Goal: Task Accomplishment & Management: Manage account settings

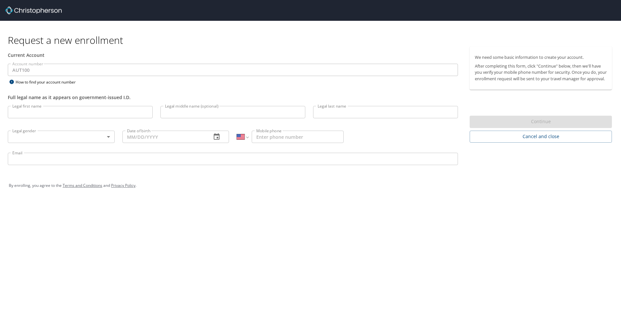
select select "US"
click at [89, 111] on input "Legal first name" at bounding box center [80, 112] width 145 height 12
click at [98, 111] on input "Legal first name" at bounding box center [80, 112] width 145 height 12
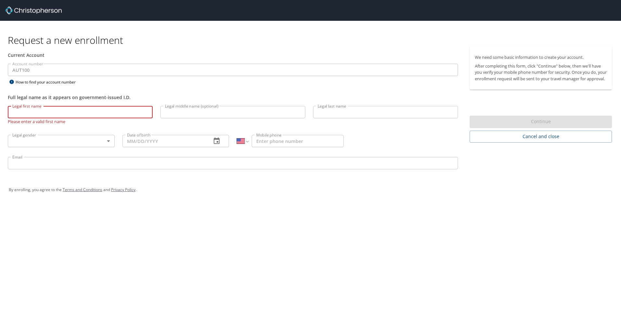
type input "Maria Fernanda"
type input "Siqueira"
select select "MX"
type input "442 197 0944"
type input "maria.benvenho@autoliv.com"
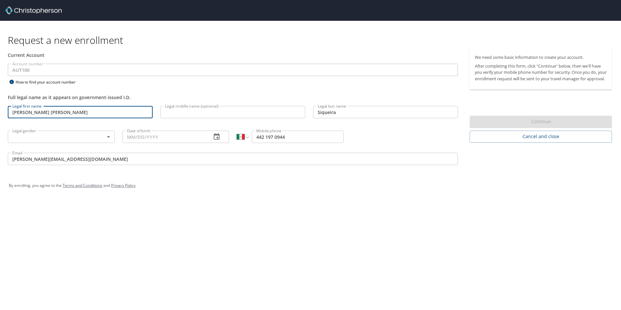
drag, startPoint x: 60, startPoint y: 113, endPoint x: 27, endPoint y: 114, distance: 33.4
click at [27, 114] on input "Maria Fernanda" at bounding box center [80, 112] width 145 height 12
type input "[PERSON_NAME]"
click at [192, 109] on input "Legal middle name (optional)" at bounding box center [232, 112] width 145 height 12
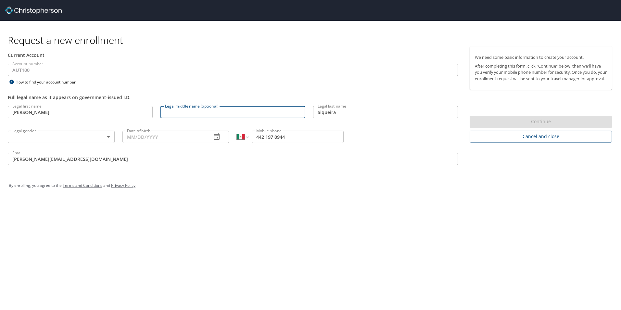
paste input "Fernanda"
type input "[PERSON_NAME]"
click at [104, 140] on body "Request a new enrollment Current Account Account number AUT100 Account number H…" at bounding box center [310, 155] width 621 height 310
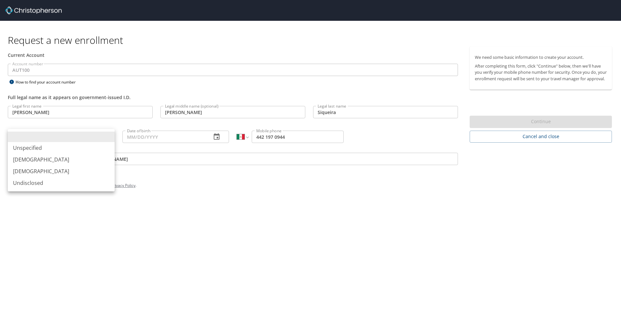
click at [81, 177] on li "[DEMOGRAPHIC_DATA]" at bounding box center [61, 171] width 107 height 12
type input "[DEMOGRAPHIC_DATA]"
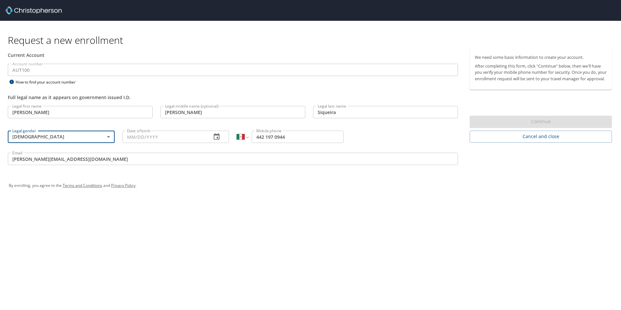
click at [200, 134] on input "Date of birth" at bounding box center [164, 137] width 84 height 12
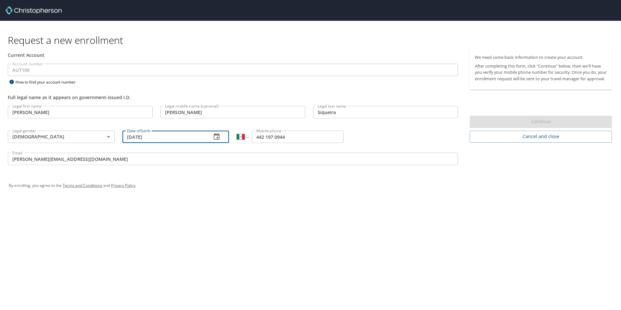
click at [397, 229] on div "Request a new enrollment Current Account Account number AUT100 Account number H…" at bounding box center [310, 155] width 621 height 310
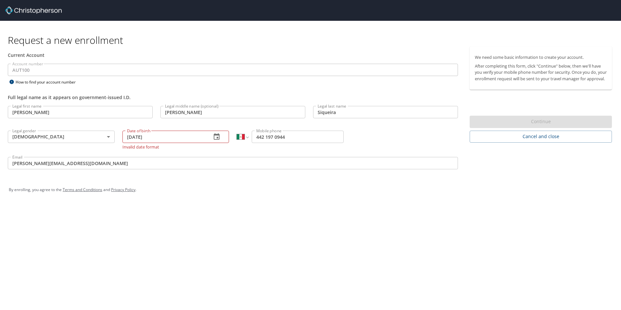
click at [214, 138] on icon "button" at bounding box center [217, 137] width 8 height 8
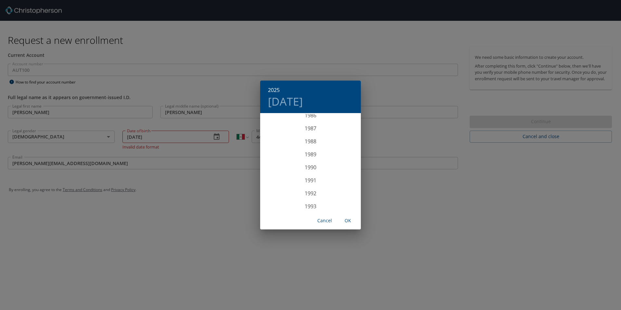
scroll to position [1078, 0]
click at [316, 183] on div "1987" at bounding box center [310, 185] width 101 height 13
click at [275, 196] on div "Oct" at bounding box center [276, 199] width 33 height 24
click at [339, 193] on span "30" at bounding box center [336, 194] width 12 height 4
click at [348, 217] on span "OK" at bounding box center [348, 221] width 16 height 8
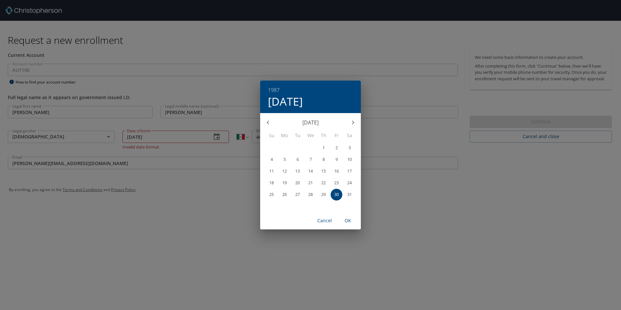
type input "10/30/1987"
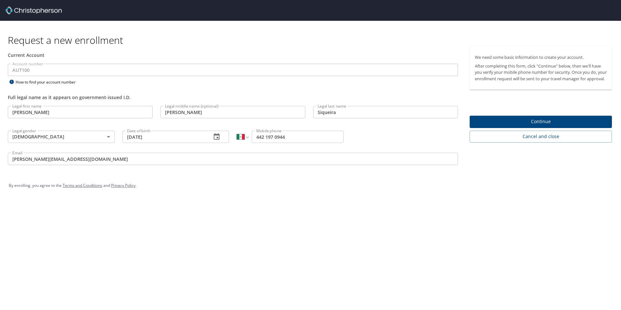
click at [348, 217] on div "Request a new enrollment Current Account Account number AUT100 Account number H…" at bounding box center [310, 155] width 621 height 310
click at [498, 126] on span "Continue" at bounding box center [541, 122] width 132 height 8
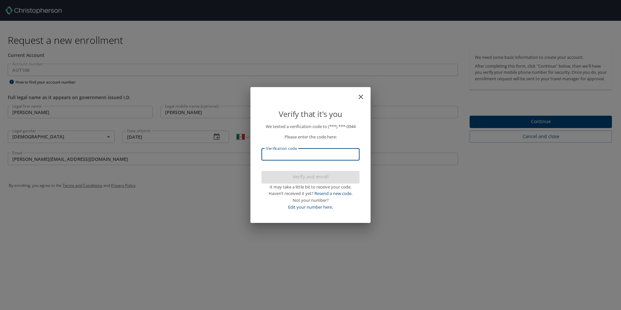
click at [344, 155] on input "Verification code" at bounding box center [310, 154] width 98 height 12
type input "955191"
click at [326, 174] on span "Verify and enroll" at bounding box center [311, 177] width 88 height 8
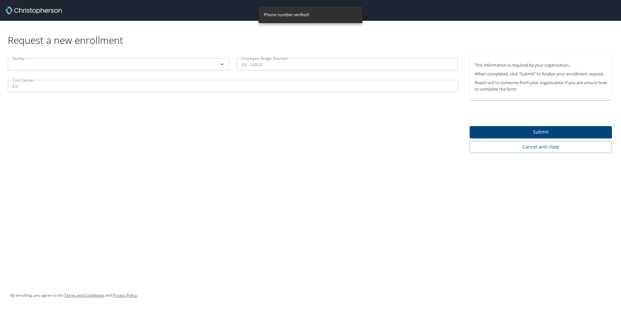
click at [146, 65] on input "text" at bounding box center [109, 64] width 198 height 8
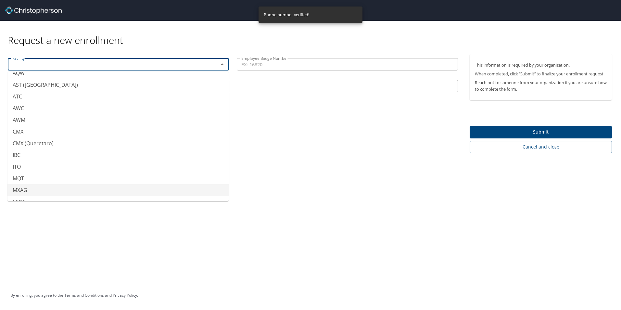
scroll to position [203, 0]
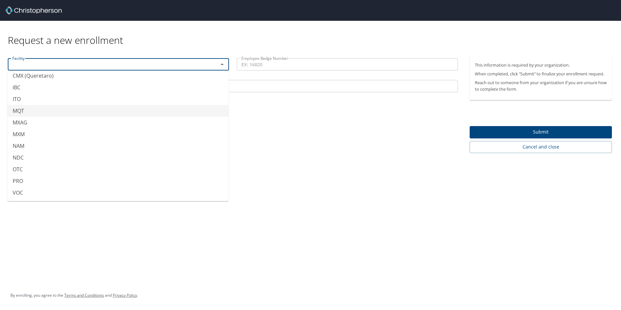
click at [45, 109] on li "MQT" at bounding box center [117, 111] width 221 height 12
type input "MQT"
click at [280, 64] on input "Employee Badge Number" at bounding box center [347, 64] width 221 height 12
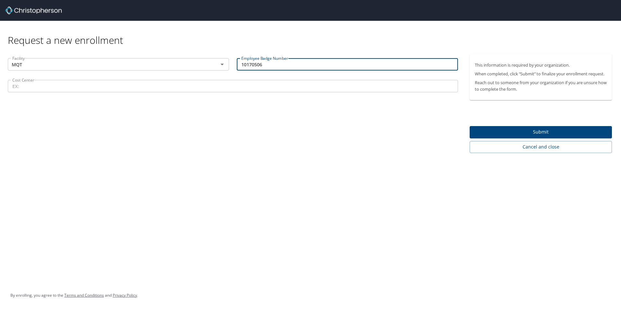
type input "10170506"
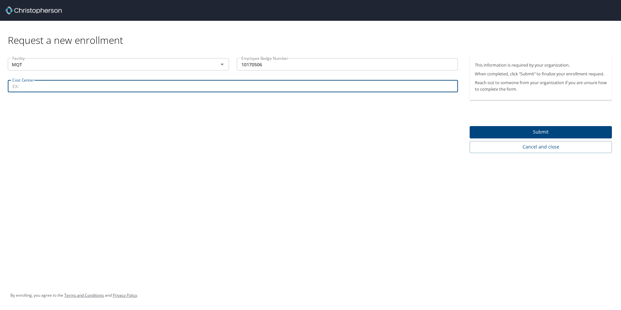
click at [242, 82] on input "Cost Center" at bounding box center [233, 86] width 450 height 12
paste input "MX_89651"
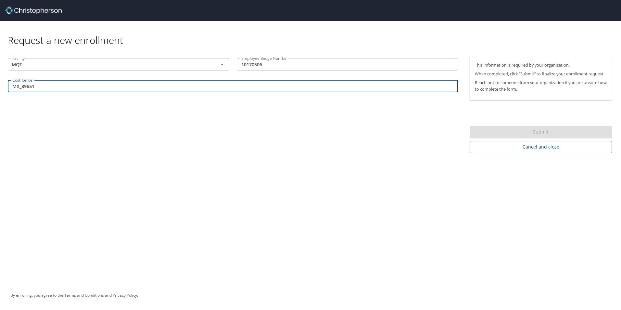
click at [512, 210] on div "Request a new enrollment Facility MQT Facility Employee Badge Number 10170506 E…" at bounding box center [310, 155] width 621 height 310
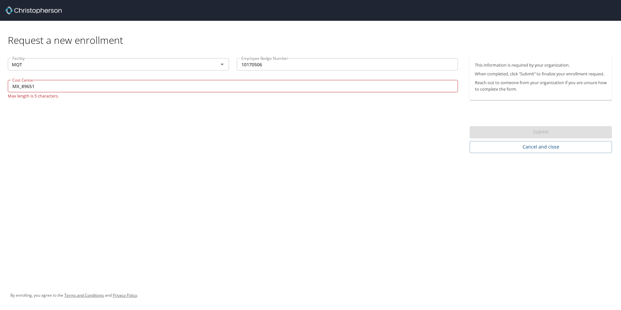
click at [22, 86] on input "MX_89651" at bounding box center [233, 86] width 450 height 12
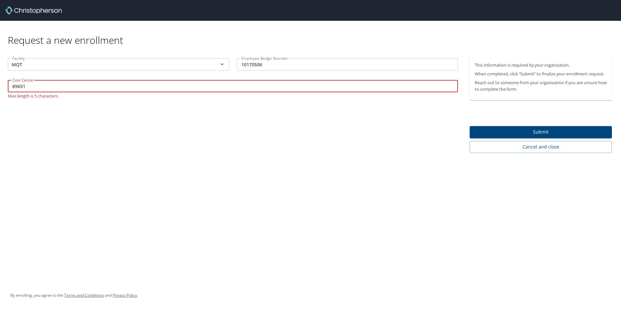
type input "89651"
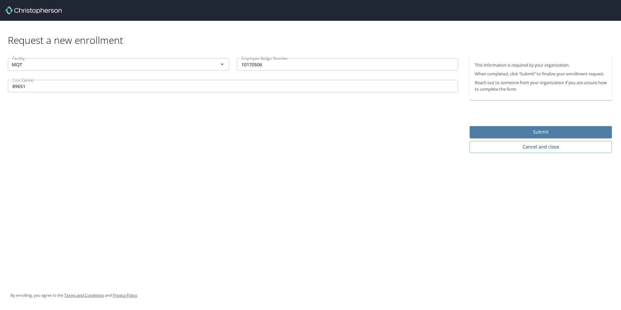
click at [497, 127] on button "Submit" at bounding box center [540, 132] width 142 height 13
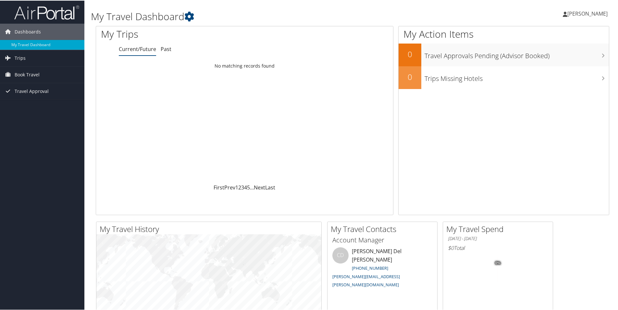
click at [567, 14] on icon at bounding box center [565, 13] width 5 height 5
click at [554, 61] on link "View Travel Profile" at bounding box center [570, 57] width 72 height 11
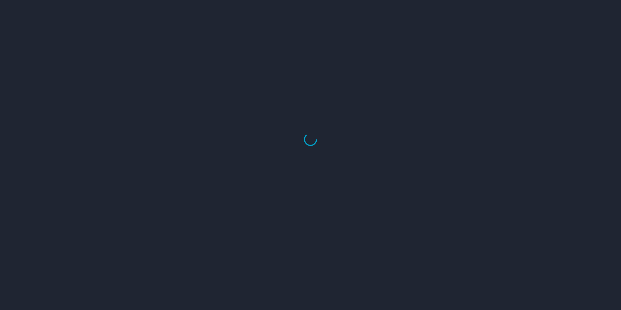
select select "US"
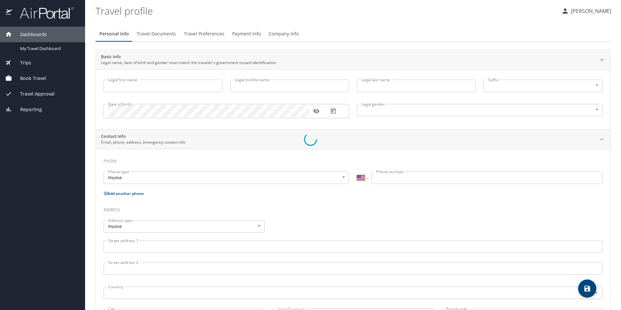
type input "[PERSON_NAME]"
type input "Siqueira"
type input "[DEMOGRAPHIC_DATA]"
select select "MX"
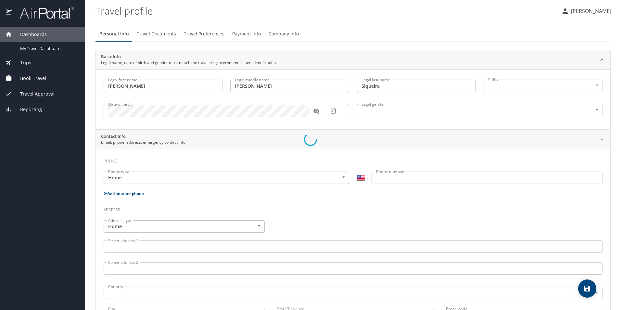
select select "MX"
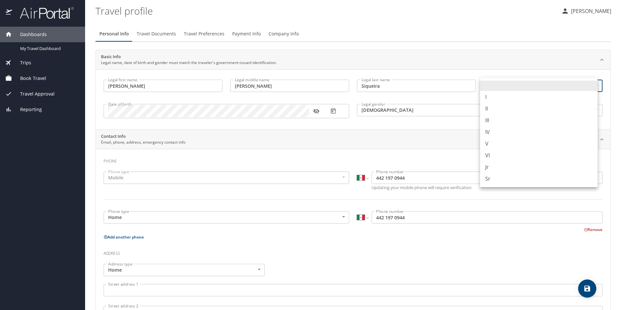
click at [514, 90] on body "Dashboards My Travel Dashboard Trips Current / Future Trips Past Trips Trips Mi…" at bounding box center [310, 155] width 621 height 310
click at [484, 48] on div at bounding box center [310, 155] width 621 height 310
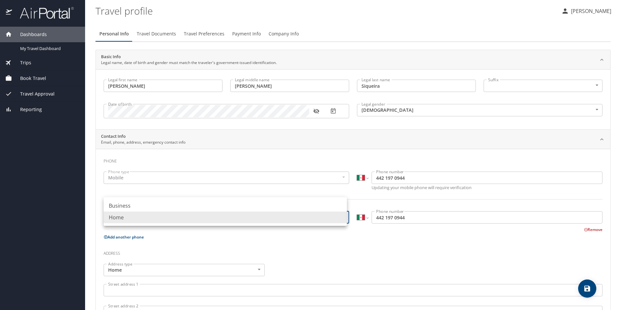
click at [186, 220] on body "Dashboards My Travel Dashboard Trips Current / Future Trips Past Trips Trips Mi…" at bounding box center [310, 155] width 621 height 310
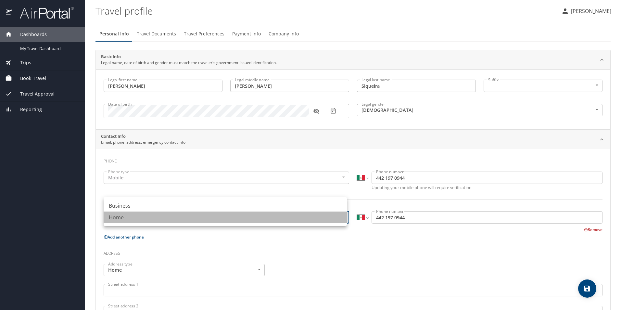
click at [186, 220] on li "Home" at bounding box center [225, 217] width 243 height 12
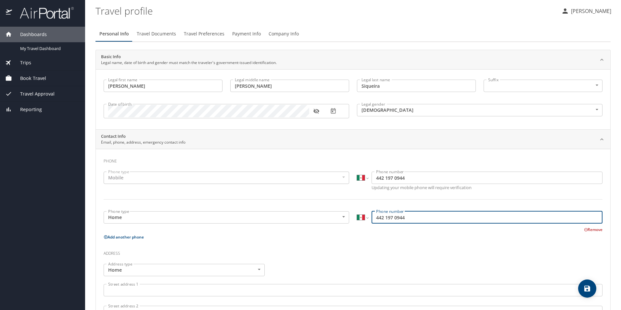
drag, startPoint x: 420, startPoint y: 213, endPoint x: 342, endPoint y: 217, distance: 78.6
click at [342, 217] on div "Phone type Home Home Phone type International [GEOGRAPHIC_DATA] [GEOGRAPHIC_DAT…" at bounding box center [353, 220] width 506 height 26
type input "[PHONE_NUMBER]"
click at [363, 254] on h3 "Address" at bounding box center [353, 251] width 499 height 11
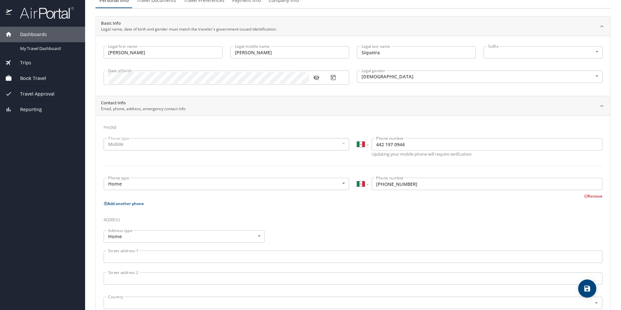
scroll to position [65, 0]
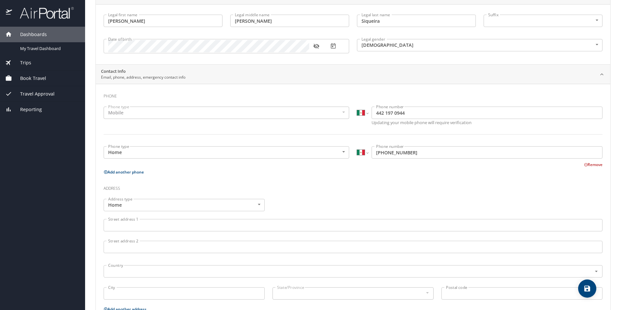
click at [151, 204] on body "Dashboards My Travel Dashboard Trips Current / Future Trips Past Trips Trips Mi…" at bounding box center [310, 155] width 621 height 310
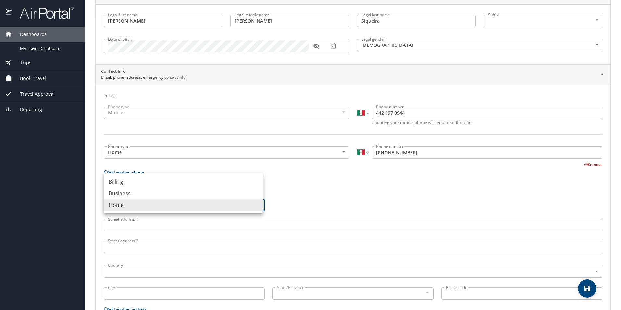
click at [151, 204] on li "Home" at bounding box center [183, 205] width 159 height 12
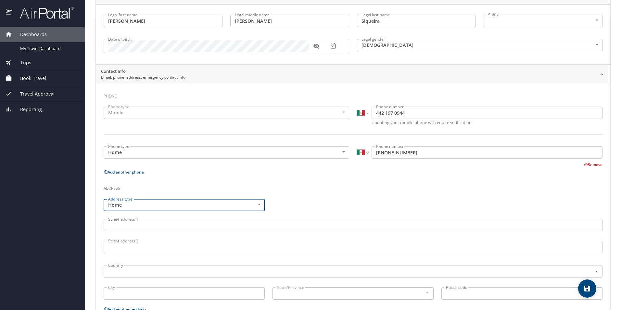
click at [153, 222] on input "Street address 1" at bounding box center [353, 225] width 499 height 12
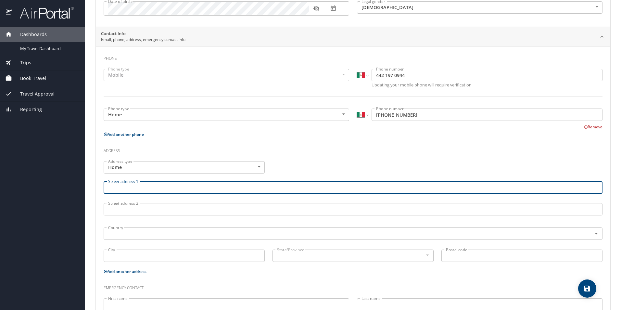
scroll to position [130, 0]
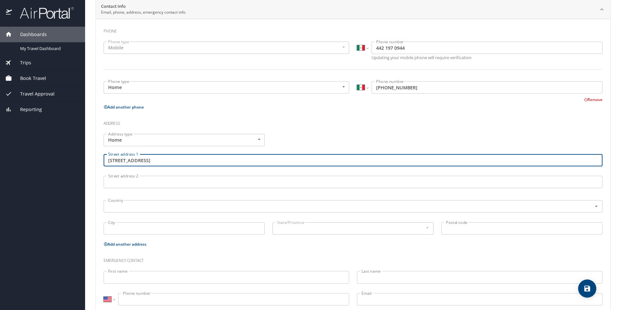
type input "[STREET_ADDRESS]"
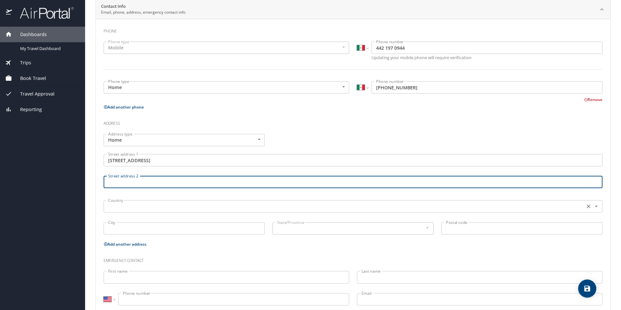
click at [153, 207] on input "text" at bounding box center [344, 206] width 476 height 8
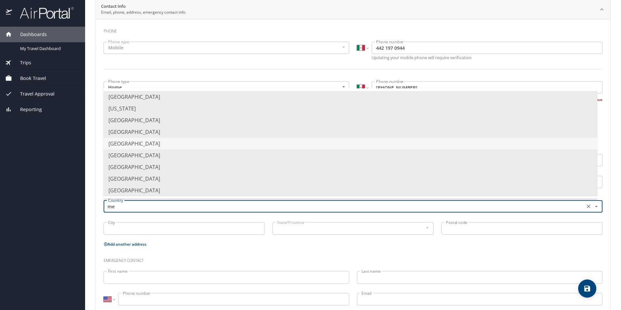
click at [163, 143] on li "[GEOGRAPHIC_DATA]" at bounding box center [350, 144] width 494 height 12
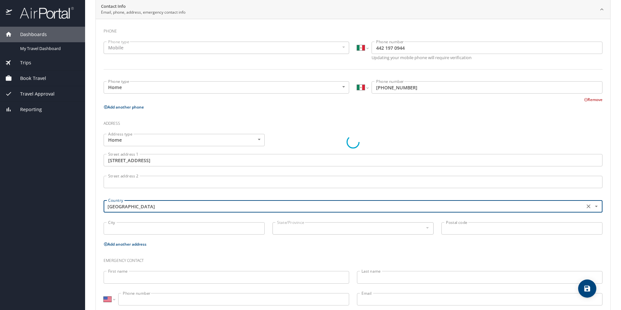
type input "[GEOGRAPHIC_DATA]"
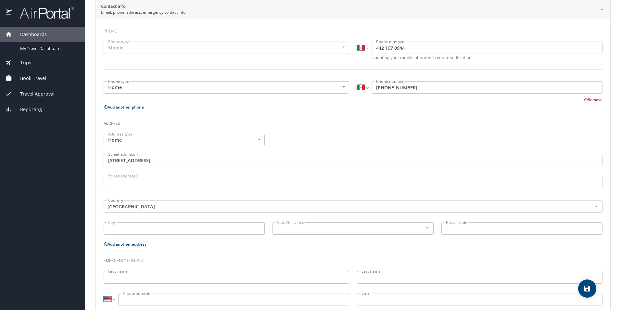
click at [172, 227] on input "City" at bounding box center [184, 228] width 161 height 12
type input "Queretaro"
type input "76146"
click at [231, 162] on input "[STREET_ADDRESS]" at bounding box center [353, 160] width 499 height 12
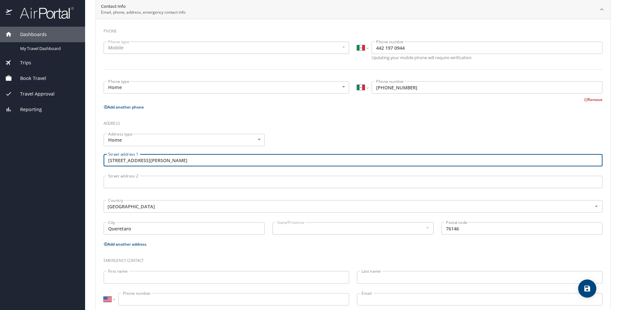
scroll to position [147, 0]
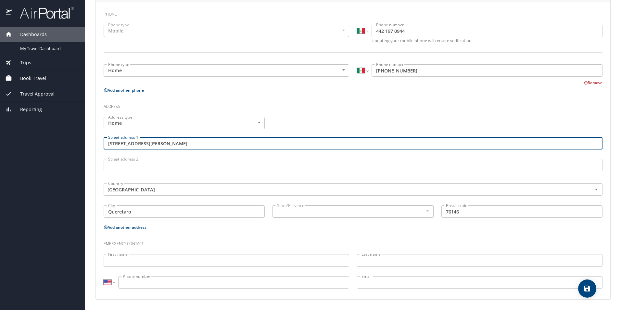
type input "[STREET_ADDRESS][PERSON_NAME]"
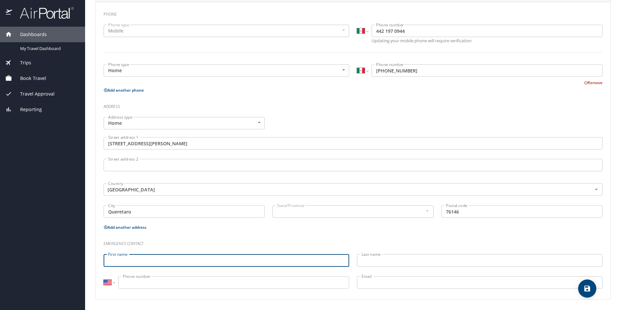
click at [177, 264] on input "First name" at bounding box center [226, 260] width 245 height 12
drag, startPoint x: 144, startPoint y: 259, endPoint x: 126, endPoint y: 260, distance: 17.9
click at [126, 260] on input "[PERSON_NAME]" at bounding box center [226, 260] width 245 height 12
type input "[PERSON_NAME]"
click at [373, 262] on input "Last name" at bounding box center [479, 260] width 245 height 12
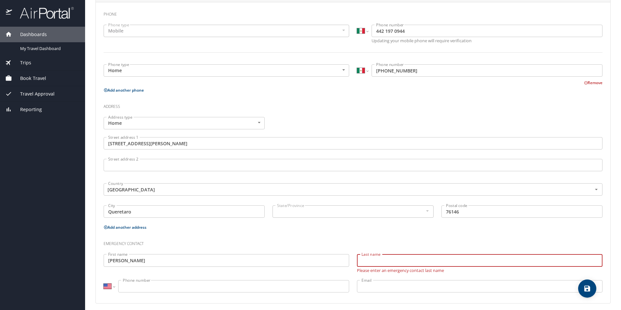
paste input "[PERSON_NAME]"
type input "[PERSON_NAME]"
click at [298, 280] on div "International [GEOGRAPHIC_DATA] [GEOGRAPHIC_DATA] [GEOGRAPHIC_DATA] [GEOGRAPHIC…" at bounding box center [226, 287] width 253 height 22
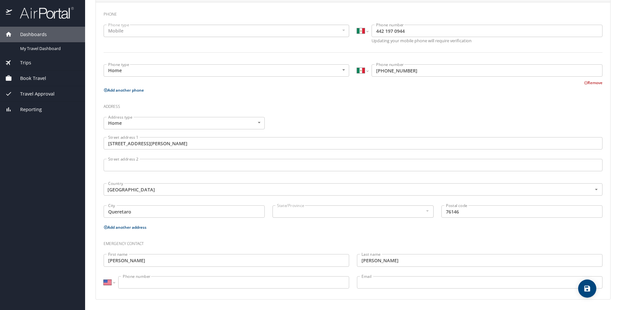
click at [103, 285] on div "International [GEOGRAPHIC_DATA] [GEOGRAPHIC_DATA] [GEOGRAPHIC_DATA] [GEOGRAPHIC…" at bounding box center [226, 283] width 253 height 22
click at [106, 285] on select "International [GEOGRAPHIC_DATA] [GEOGRAPHIC_DATA] [GEOGRAPHIC_DATA] [GEOGRAPHIC…" at bounding box center [109, 282] width 11 height 12
click at [104, 276] on select "International [GEOGRAPHIC_DATA] [GEOGRAPHIC_DATA] [GEOGRAPHIC_DATA] [GEOGRAPHIC…" at bounding box center [109, 282] width 11 height 12
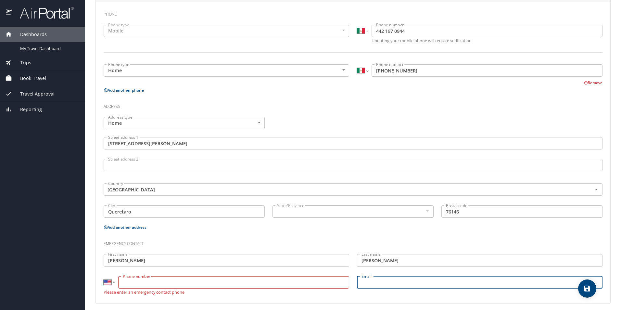
click at [371, 284] on input "Email" at bounding box center [479, 282] width 245 height 12
click at [239, 285] on input "Phone number" at bounding box center [233, 282] width 231 height 12
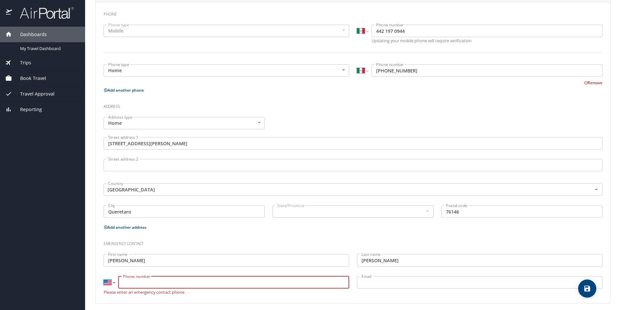
click at [113, 276] on select "International [GEOGRAPHIC_DATA] [GEOGRAPHIC_DATA] [GEOGRAPHIC_DATA] [GEOGRAPHIC…" at bounding box center [109, 282] width 11 height 12
select select "MX"
click at [104, 276] on select "International [GEOGRAPHIC_DATA] [GEOGRAPHIC_DATA] [GEOGRAPHIC_DATA] [GEOGRAPHIC…" at bounding box center [109, 282] width 11 height 12
type input "446 105 6796"
click at [386, 283] on input "Email" at bounding box center [479, 282] width 245 height 12
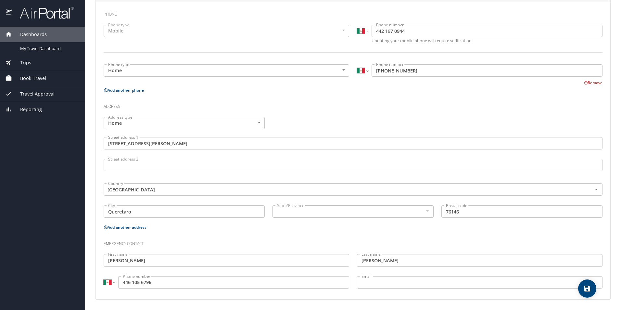
click at [402, 238] on h3 "Emergency contact" at bounding box center [353, 241] width 499 height 11
click at [326, 236] on div "Emergency contact" at bounding box center [353, 241] width 506 height 18
click at [589, 290] on icon "save" at bounding box center [587, 288] width 6 height 6
select select "MX"
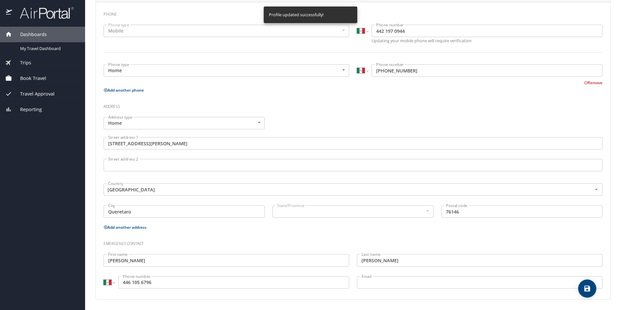
select select "MX"
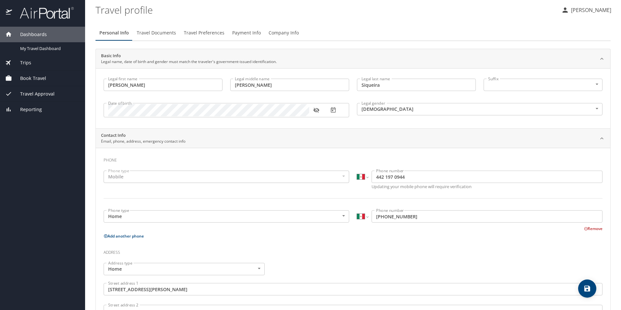
scroll to position [0, 0]
click at [156, 36] on span "Travel Documents" at bounding box center [156, 34] width 39 height 8
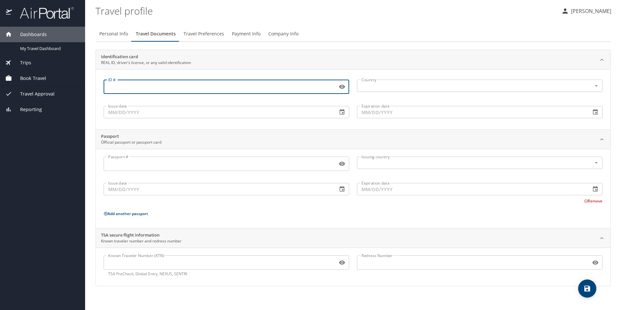
click at [211, 87] on input "ID #" at bounding box center [219, 87] width 231 height 12
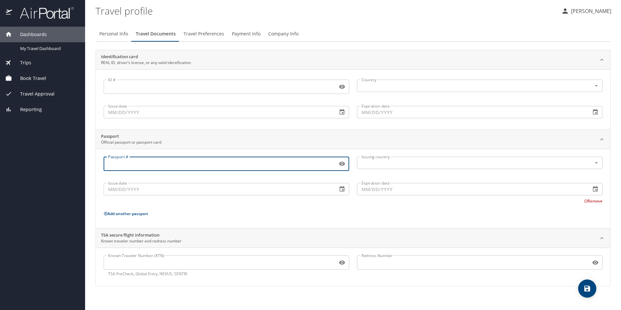
click at [153, 163] on input "Passport #" at bounding box center [219, 163] width 231 height 12
click at [396, 166] on div "Issuing country" at bounding box center [479, 162] width 245 height 12
type input "GB376742"
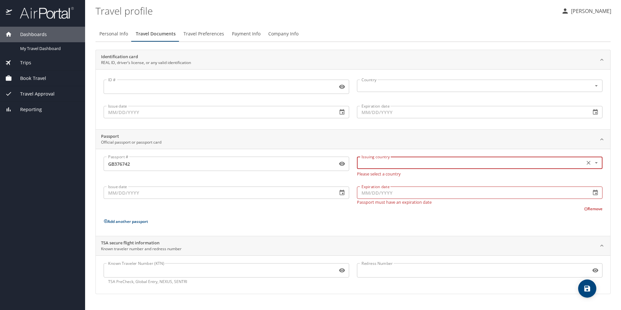
click at [401, 161] on input "text" at bounding box center [470, 162] width 222 height 8
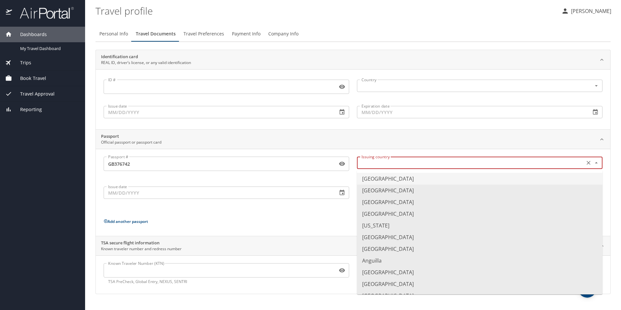
click at [397, 167] on div "Issuing country" at bounding box center [479, 162] width 245 height 12
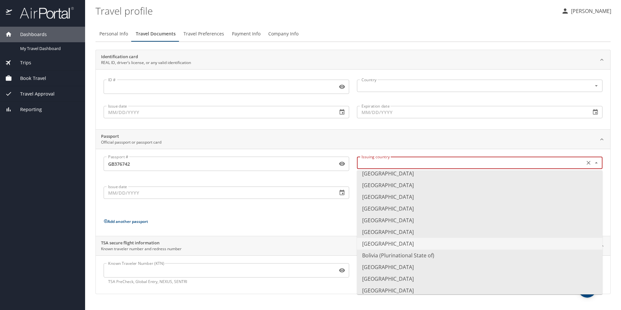
scroll to position [227, 0]
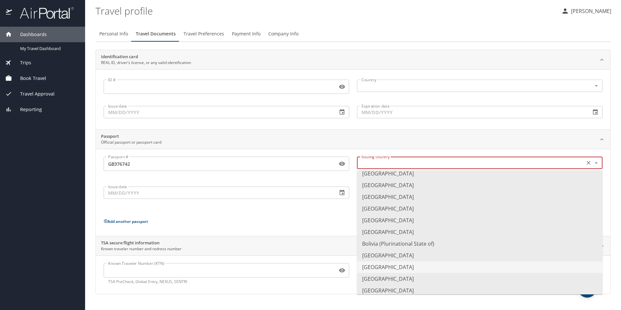
click at [378, 271] on li "[GEOGRAPHIC_DATA]" at bounding box center [479, 267] width 245 height 12
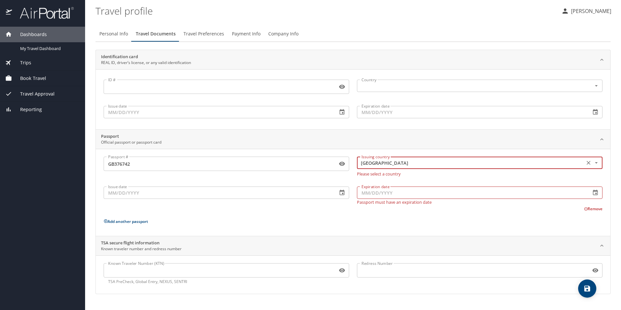
click at [392, 165] on input "[GEOGRAPHIC_DATA]" at bounding box center [470, 162] width 222 height 8
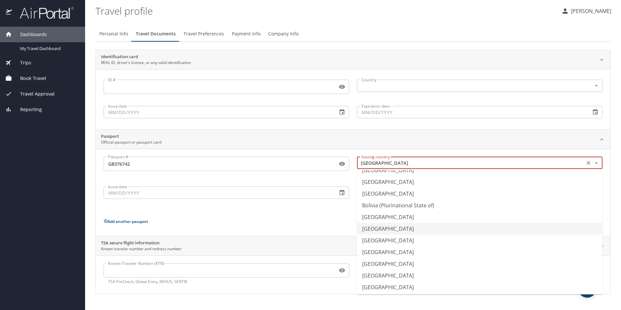
scroll to position [272, 0]
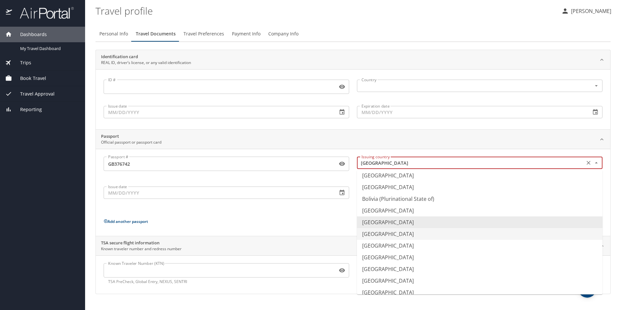
click at [378, 235] on li "[GEOGRAPHIC_DATA]" at bounding box center [479, 234] width 245 height 12
type input "[GEOGRAPHIC_DATA]"
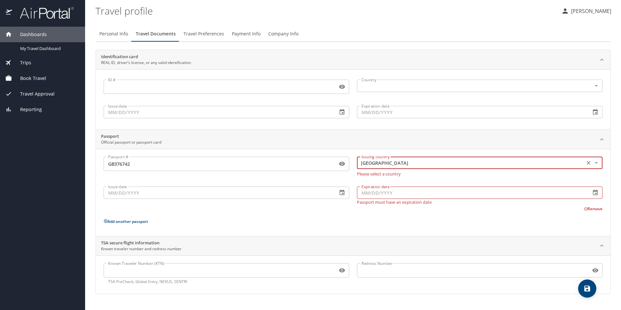
click at [231, 184] on div "Issue date Issue date" at bounding box center [226, 194] width 253 height 28
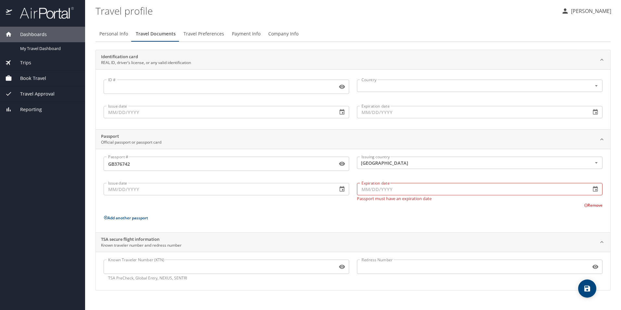
click at [234, 191] on input "Issue date" at bounding box center [218, 189] width 229 height 12
click at [343, 190] on icon "button" at bounding box center [342, 189] width 5 height 6
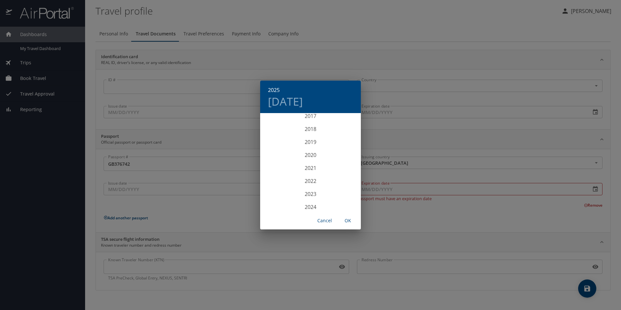
scroll to position [1532, 0]
click at [312, 157] on div "2020" at bounding box center [310, 159] width 101 height 13
click at [273, 122] on div "Jan" at bounding box center [276, 126] width 33 height 24
click at [334, 194] on p "31" at bounding box center [336, 194] width 5 height 4
click at [349, 220] on span "OK" at bounding box center [348, 221] width 16 height 8
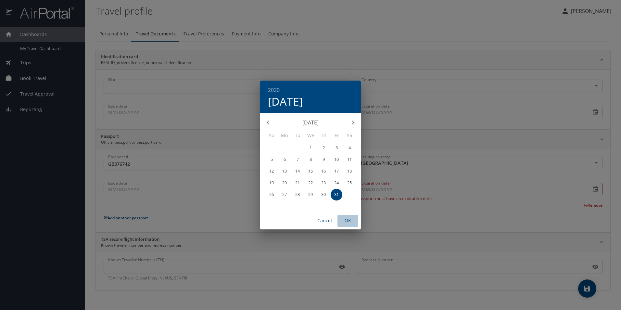
type input "[DATE]"
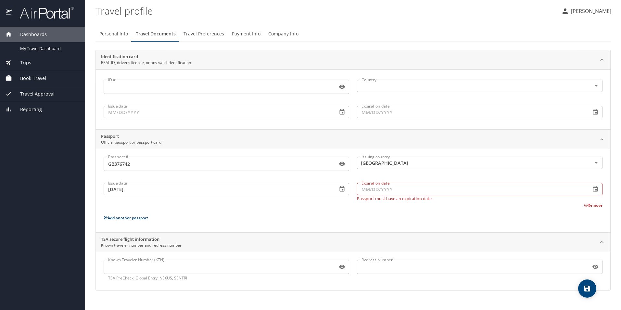
click at [387, 185] on input "Expiration date" at bounding box center [471, 189] width 229 height 12
click at [598, 193] on button "button" at bounding box center [595, 189] width 14 height 14
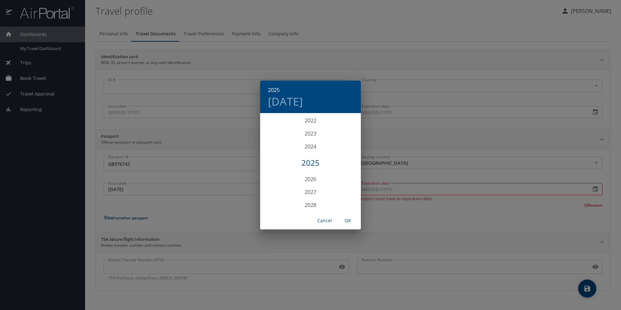
scroll to position [1695, 0]
click at [316, 135] on div "2030" at bounding box center [310, 133] width 101 height 13
click at [277, 124] on div "Jan" at bounding box center [276, 126] width 33 height 24
click at [312, 196] on p "30" at bounding box center [310, 194] width 5 height 4
click at [352, 224] on span "OK" at bounding box center [348, 221] width 16 height 8
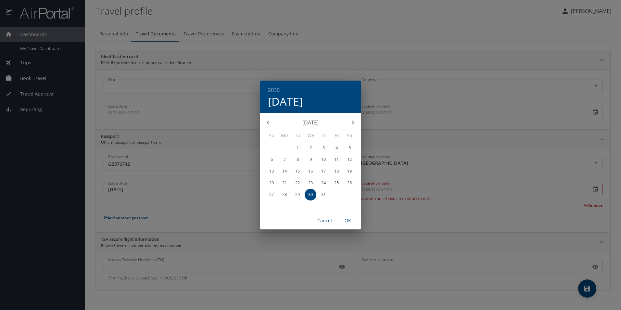
type input "[DATE]"
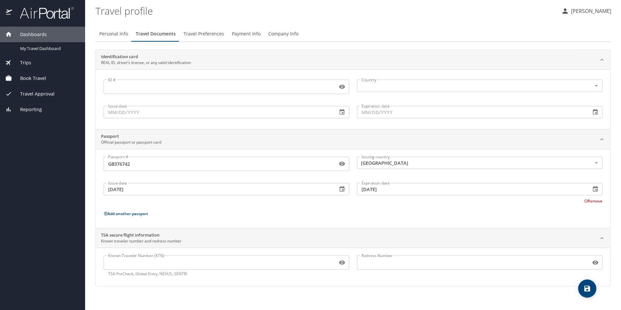
click at [172, 86] on input "ID #" at bounding box center [219, 87] width 231 height 12
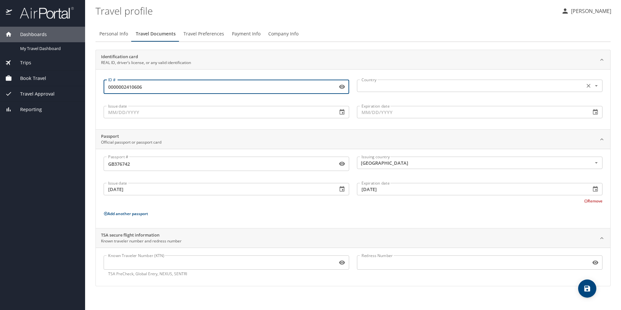
click at [400, 79] on div "Country Country" at bounding box center [479, 85] width 245 height 16
type input "0000002410606"
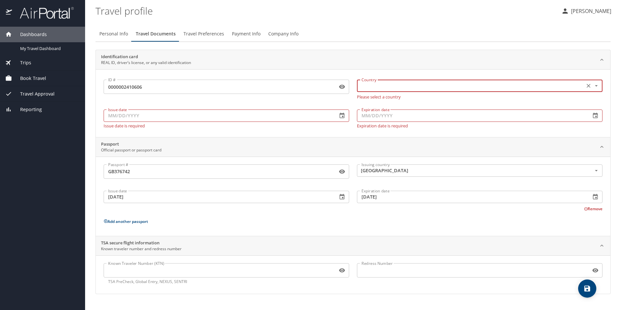
click at [400, 84] on input "text" at bounding box center [470, 85] width 222 height 8
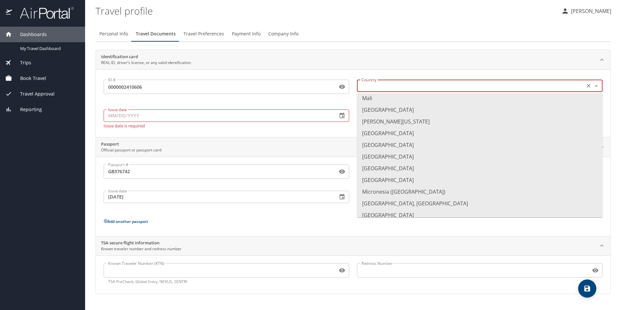
scroll to position [1493, 0]
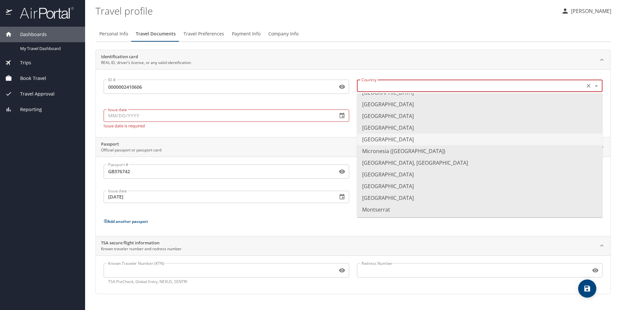
click at [365, 140] on li "[GEOGRAPHIC_DATA]" at bounding box center [479, 139] width 245 height 12
type input "[GEOGRAPHIC_DATA]"
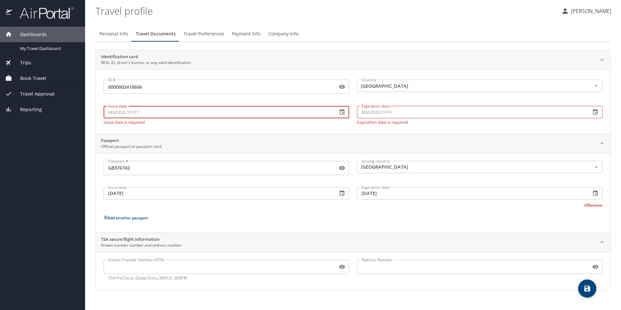
click at [205, 113] on input "Issue date" at bounding box center [218, 112] width 229 height 12
click at [343, 114] on icon "button" at bounding box center [342, 112] width 6 height 6
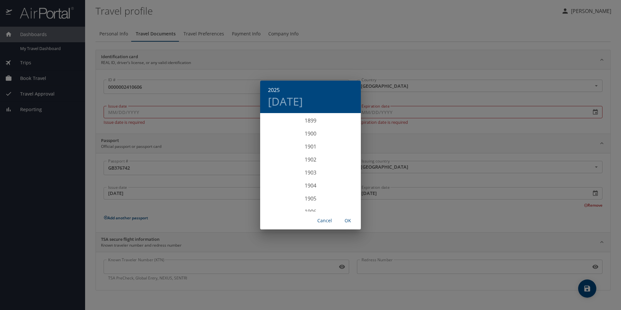
scroll to position [1597, 0]
click at [306, 160] on div "2025" at bounding box center [310, 162] width 101 height 13
click at [279, 170] on div "[DATE]" at bounding box center [276, 175] width 33 height 24
click at [311, 192] on p "30" at bounding box center [310, 194] width 5 height 4
click at [351, 220] on span "OK" at bounding box center [348, 221] width 16 height 8
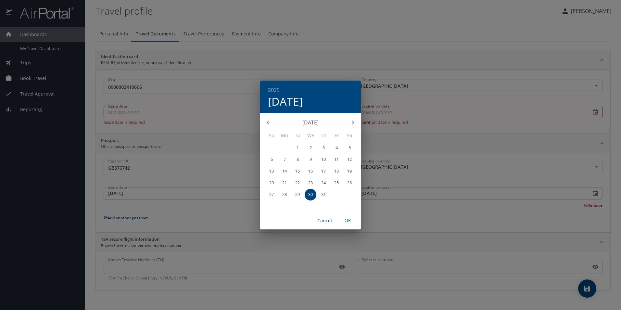
type input "[DATE]"
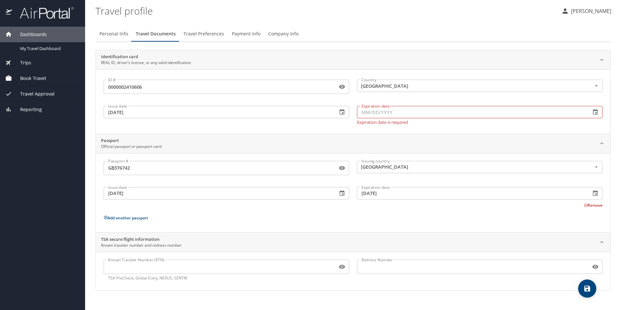
click at [593, 113] on icon "button" at bounding box center [595, 112] width 5 height 6
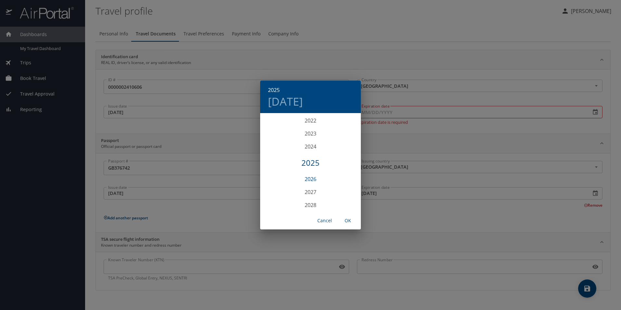
click at [311, 177] on div "2026" at bounding box center [310, 178] width 101 height 13
click at [278, 171] on div "[DATE]" at bounding box center [276, 175] width 33 height 24
click at [320, 194] on span "30" at bounding box center [324, 194] width 12 height 4
click at [348, 217] on span "OK" at bounding box center [348, 221] width 16 height 8
type input "[DATE]"
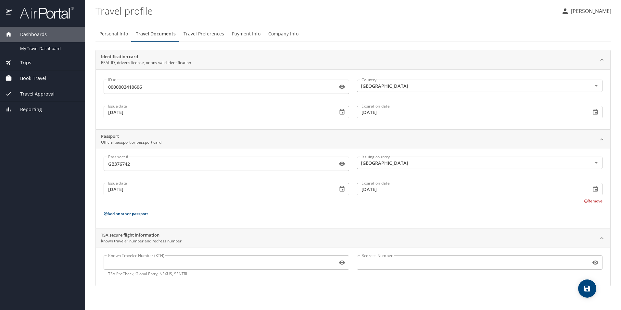
click at [586, 288] on icon "save" at bounding box center [587, 288] width 6 height 6
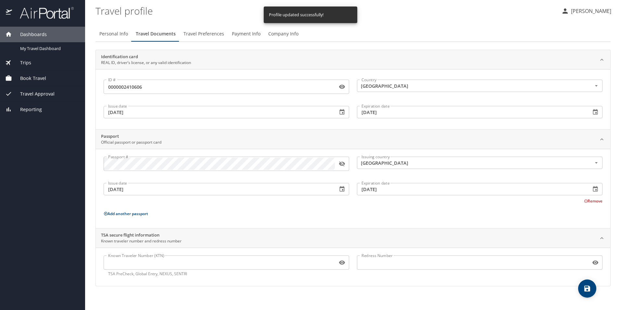
click at [47, 63] on div "Trips" at bounding box center [42, 62] width 75 height 7
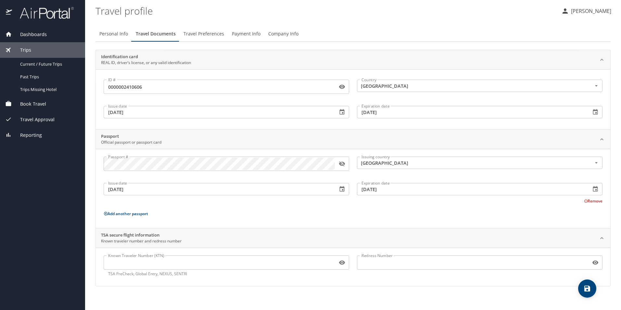
click at [195, 34] on span "Travel Preferences" at bounding box center [203, 34] width 41 height 8
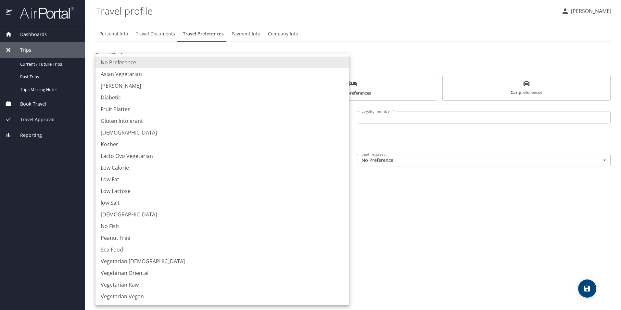
click at [198, 182] on body "Dashboards My Travel Dashboard Trips Current / Future Trips Past Trips Trips Mi…" at bounding box center [310, 155] width 621 height 310
click at [464, 45] on div at bounding box center [310, 155] width 621 height 310
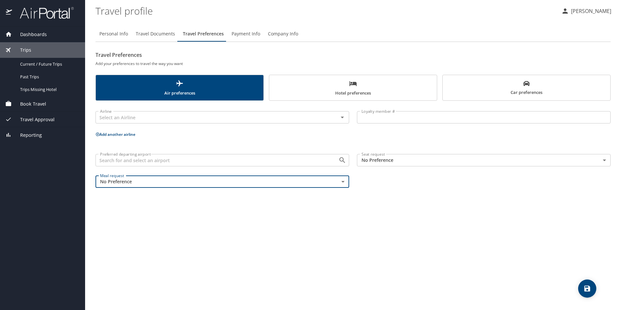
click at [397, 157] on body "Dashboards My Travel Dashboard Trips Current / Future Trips Past Trips Trips Mi…" at bounding box center [310, 155] width 621 height 310
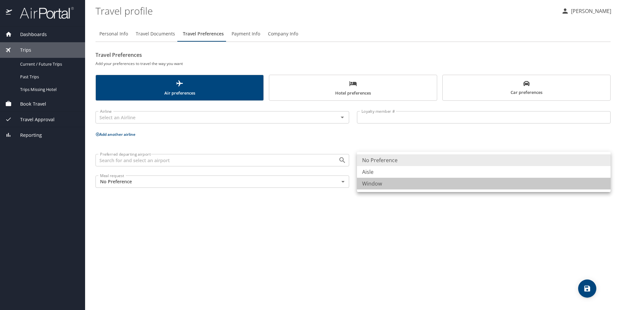
click at [393, 181] on li "Window" at bounding box center [484, 184] width 254 height 12
type input "Window"
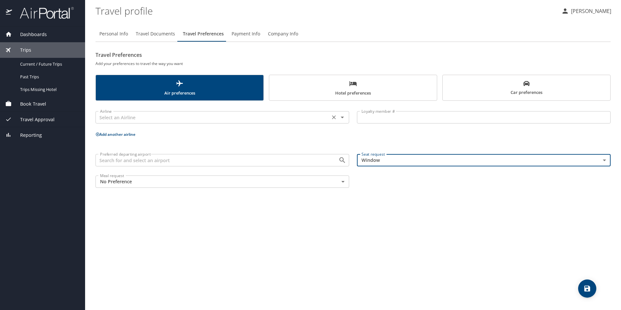
click at [270, 116] on input "text" at bounding box center [212, 117] width 231 height 8
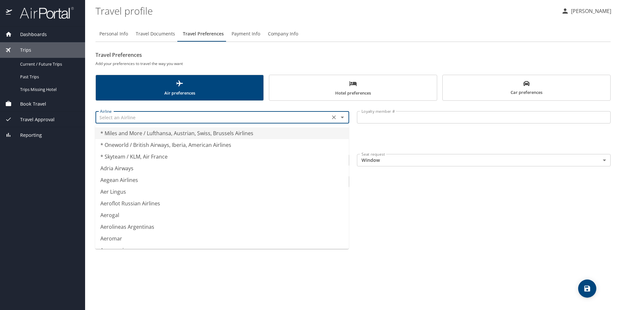
type input "* Miles and More / Lufthansa, Austrian, Swiss, Brussels Airlines"
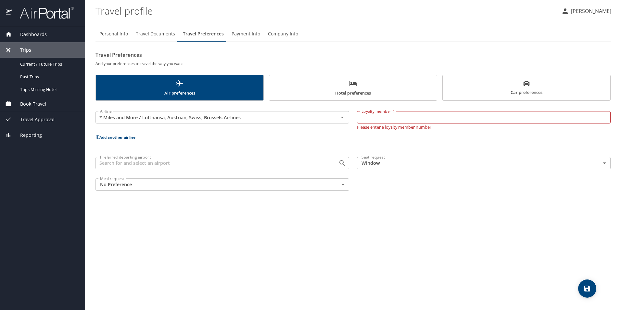
click at [417, 138] on p "Add another airline" at bounding box center [352, 137] width 515 height 8
click at [307, 55] on h2 "Travel Preferences" at bounding box center [352, 55] width 515 height 10
click at [247, 124] on div "Airline * Miles and More / Lufthansa, Austrian, Swiss, Brussels Airlines Airline" at bounding box center [222, 116] width 254 height 16
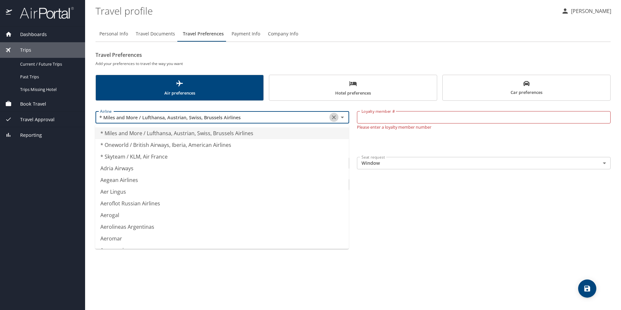
click at [333, 118] on icon "Clear" at bounding box center [334, 117] width 4 height 4
type input "* Miles and More / Lufthansa, Austrian, Swiss, Brussels Airlines"
click at [323, 103] on div "Travel Preferences Add your preferences to travel the way you want Air preferen…" at bounding box center [352, 122] width 515 height 145
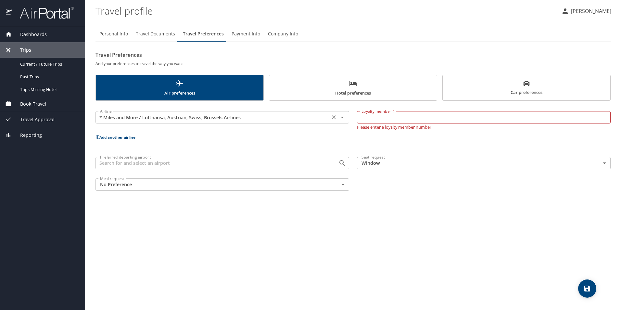
click at [336, 117] on icon "Clear" at bounding box center [333, 117] width 6 height 6
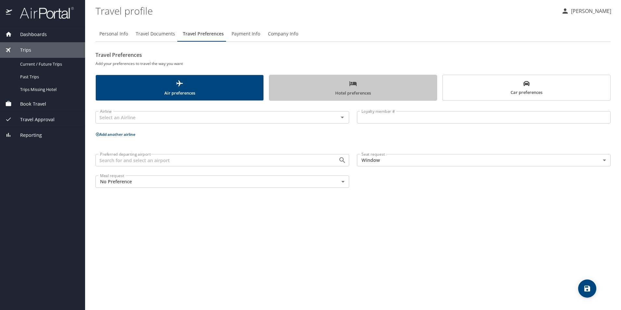
click at [368, 85] on span "Hotel preferences" at bounding box center [353, 88] width 160 height 17
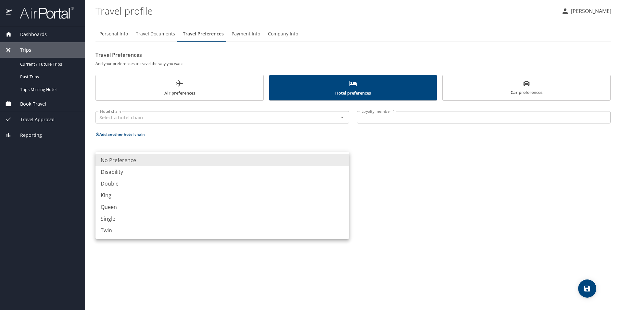
click at [327, 158] on body "Dashboards My Travel Dashboard Trips Current / Future Trips Past Trips Trips Mi…" at bounding box center [310, 155] width 621 height 310
click at [464, 163] on div at bounding box center [310, 155] width 621 height 310
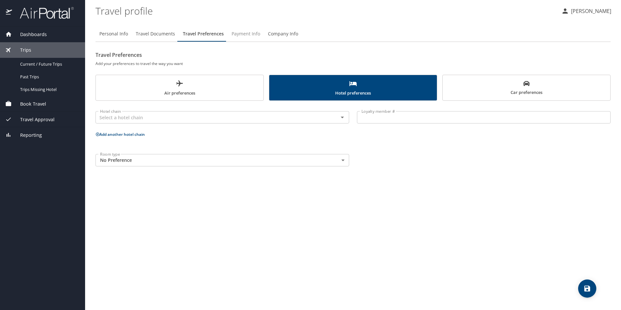
click at [244, 33] on span "Payment Info" at bounding box center [245, 34] width 29 height 8
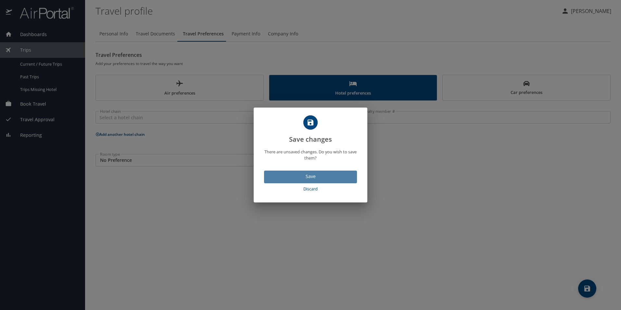
click at [299, 172] on button "Save" at bounding box center [310, 176] width 93 height 13
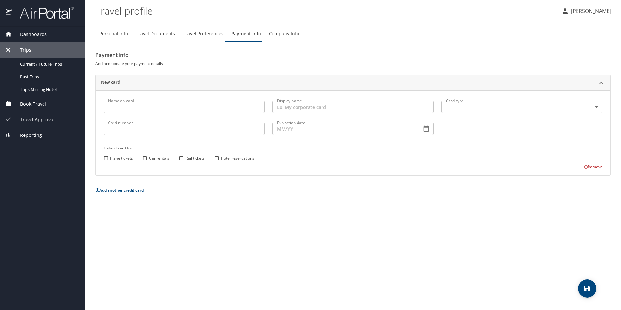
click at [248, 34] on span "Payment Info" at bounding box center [246, 34] width 30 height 8
click at [270, 34] on span "Company Info" at bounding box center [284, 34] width 30 height 8
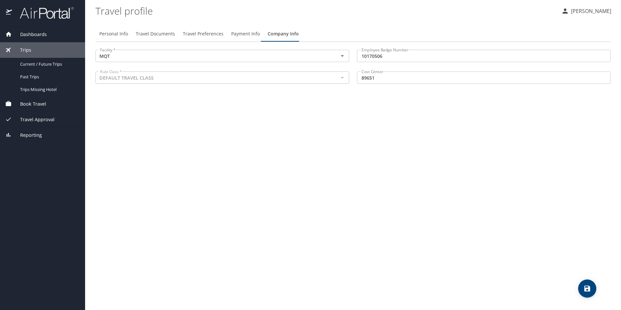
click at [586, 291] on icon "save" at bounding box center [587, 288] width 8 height 8
